Goal: Task Accomplishment & Management: Manage account settings

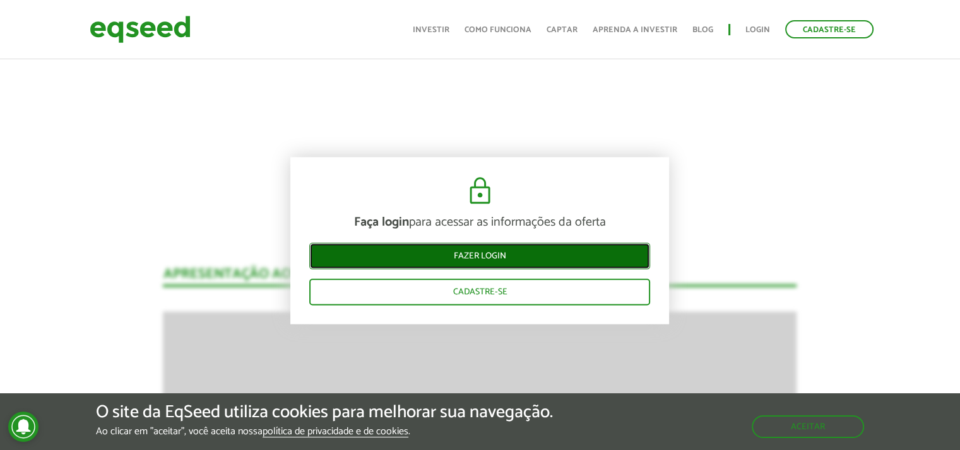
click at [452, 258] on link "Fazer login" at bounding box center [479, 257] width 341 height 26
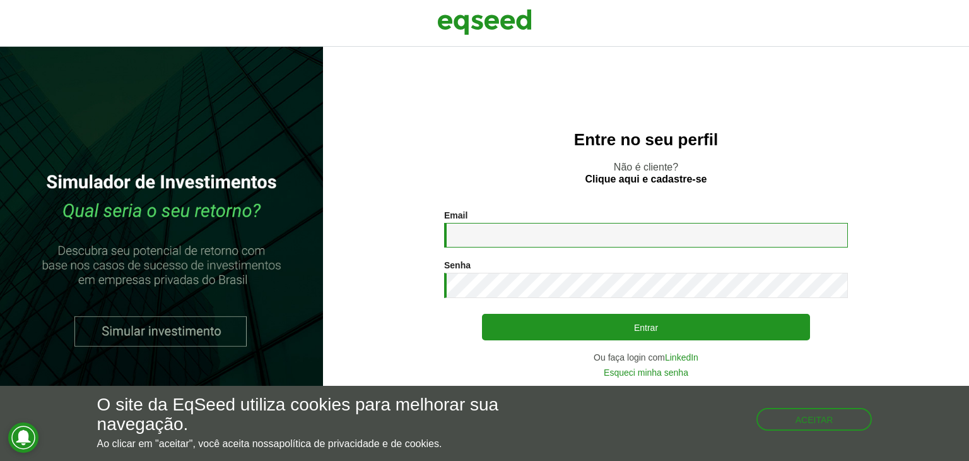
click at [484, 229] on input "Email *" at bounding box center [646, 235] width 404 height 25
type input "**********"
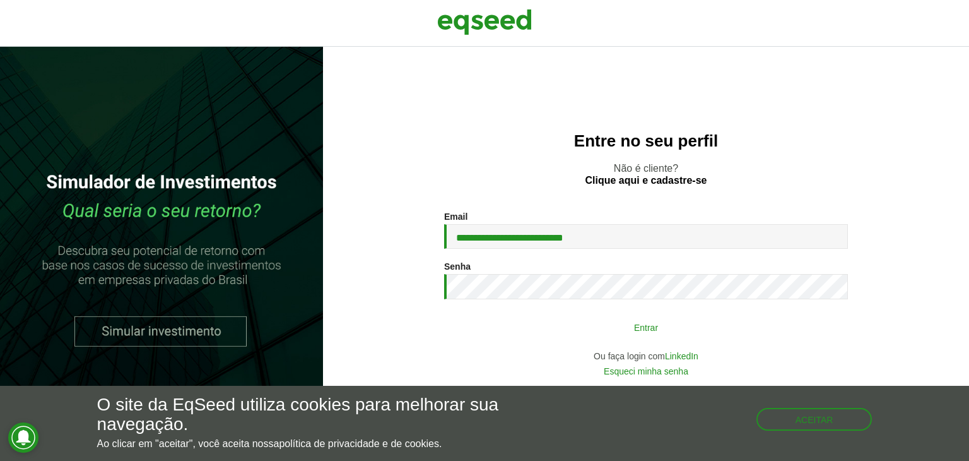
click at [580, 327] on button "Entrar" at bounding box center [646, 327] width 328 height 24
